Goal: Task Accomplishment & Management: Complete application form

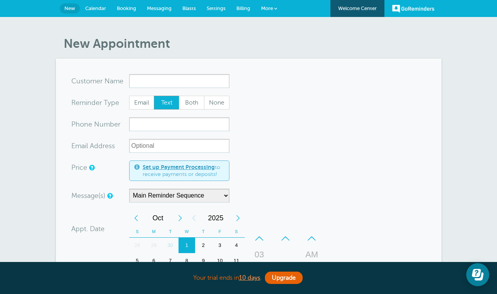
click at [159, 10] on span "Messaging" at bounding box center [159, 8] width 25 height 6
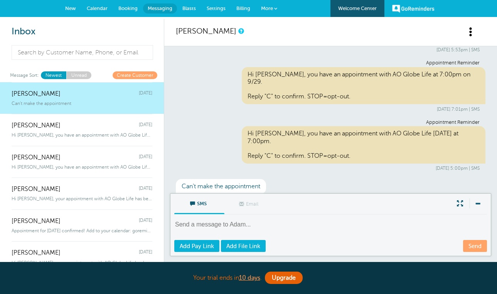
scroll to position [59, 0]
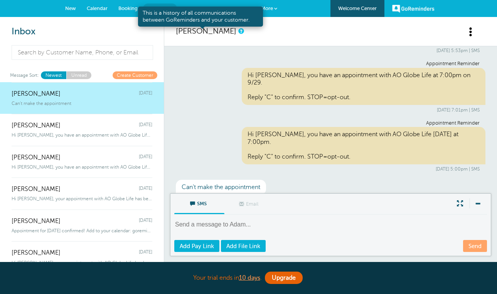
click at [238, 29] on link at bounding box center [240, 31] width 5 height 5
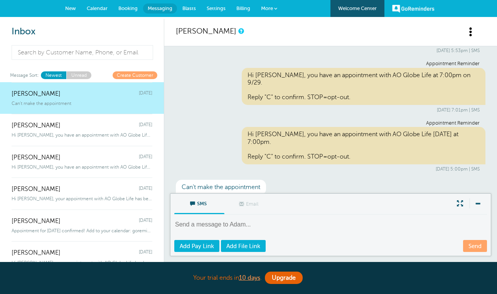
click at [466, 31] on span at bounding box center [471, 32] width 10 height 10
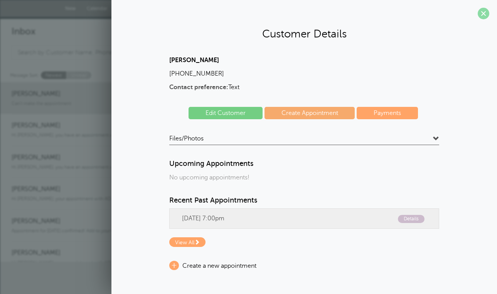
click at [481, 11] on span at bounding box center [483, 14] width 12 height 12
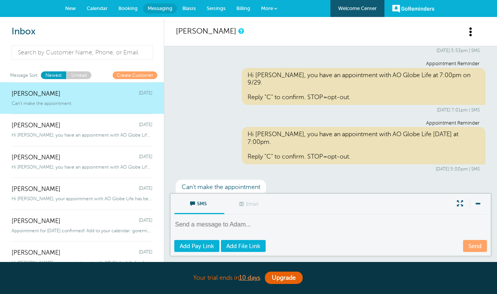
click at [98, 7] on span "Calendar" at bounding box center [97, 8] width 21 height 6
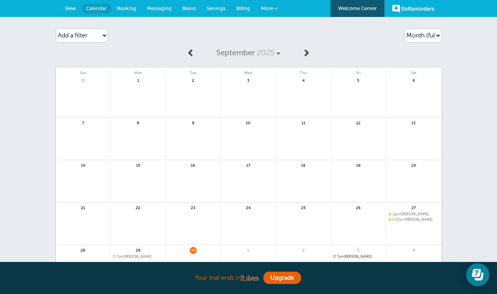
click at [70, 7] on span "New" at bounding box center [70, 8] width 11 height 6
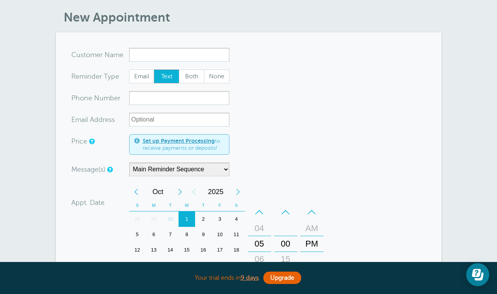
scroll to position [29, 0]
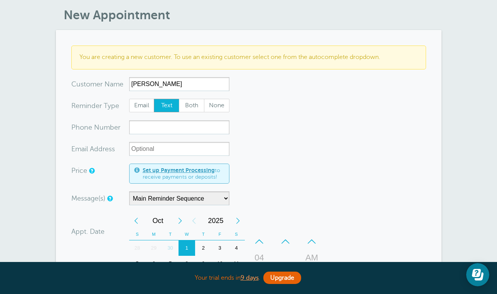
type input "Darold"
click at [167, 127] on input "xxx-no-autofill" at bounding box center [179, 127] width 100 height 14
type input "3"
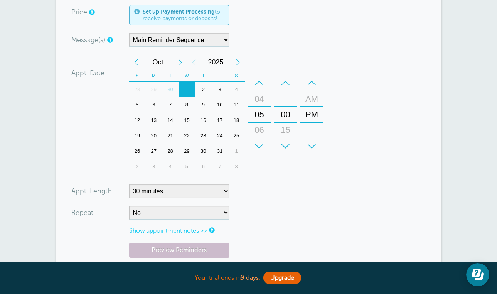
scroll to position [190, 0]
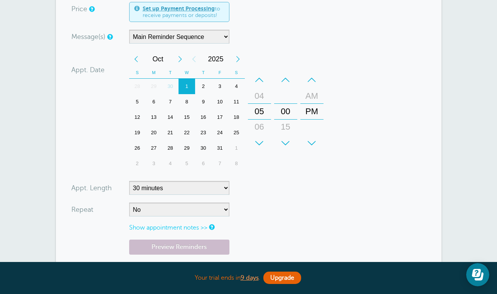
click at [204, 84] on div "2" at bounding box center [203, 86] width 17 height 15
click at [265, 139] on div "+" at bounding box center [259, 142] width 23 height 15
click at [281, 141] on div "+" at bounding box center [285, 142] width 23 height 15
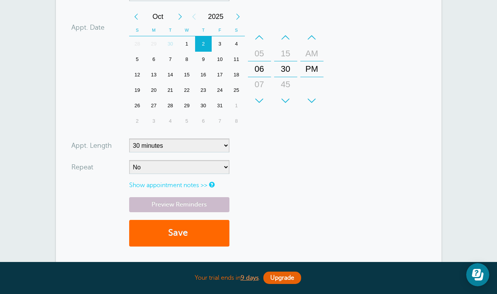
scroll to position [239, 0]
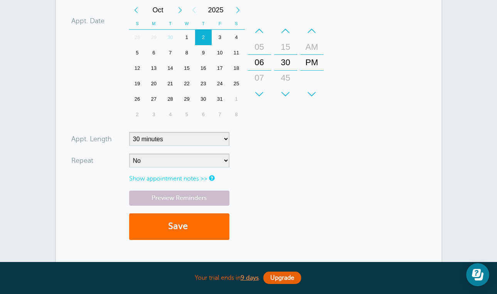
type input "4146598358"
click at [204, 229] on button "Save" at bounding box center [179, 226] width 100 height 27
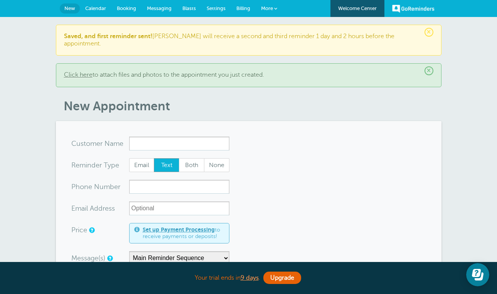
click at [159, 7] on span "Messaging" at bounding box center [159, 8] width 25 height 6
